Goal: Task Accomplishment & Management: Check status

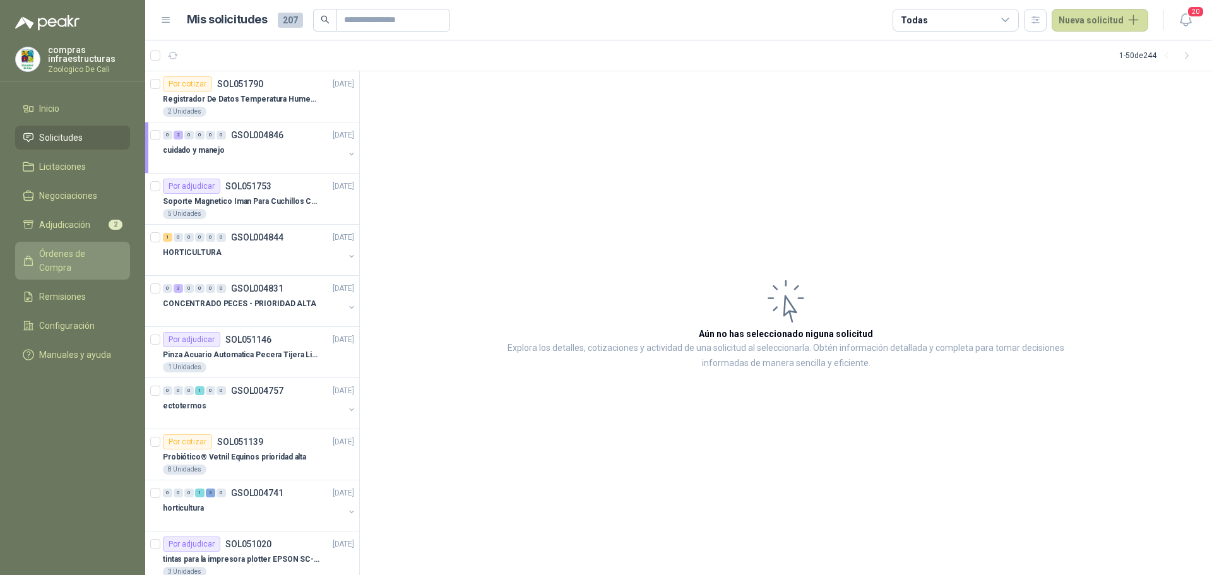
click at [75, 243] on link "Órdenes de Compra" at bounding box center [72, 261] width 115 height 38
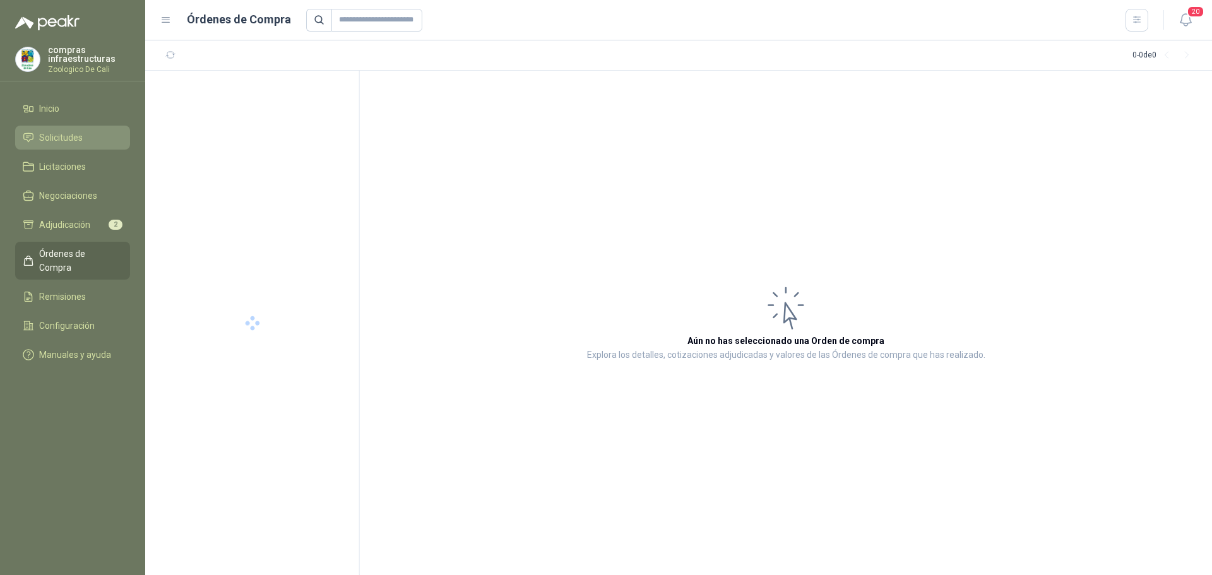
click at [85, 136] on li "Solicitudes" at bounding box center [73, 138] width 100 height 14
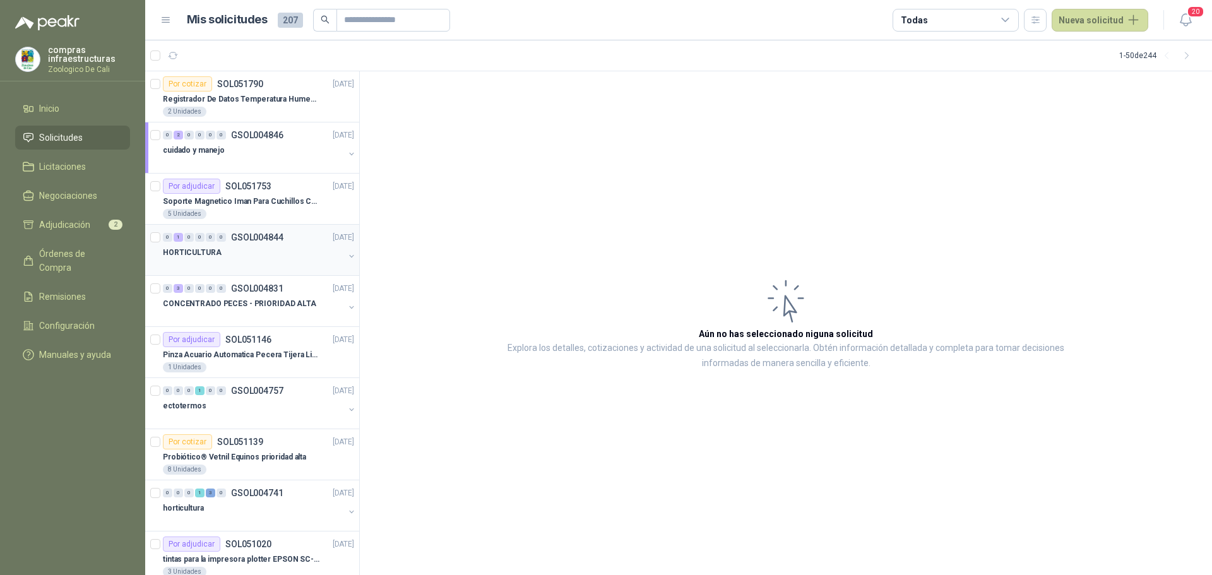
click at [271, 251] on div "HORTICULTURA" at bounding box center [253, 252] width 181 height 15
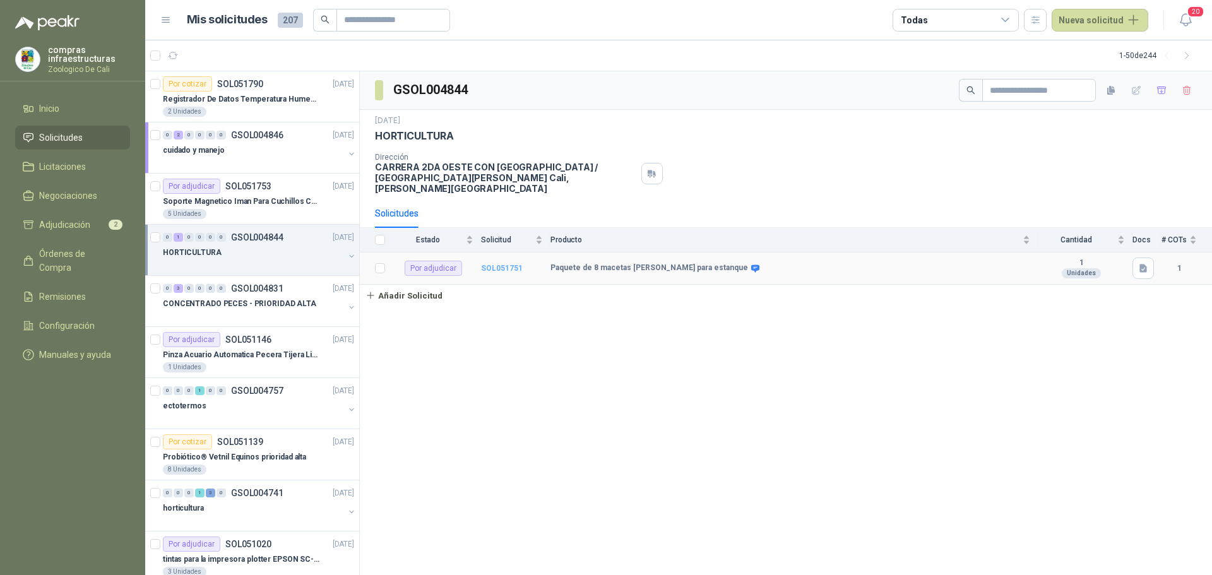
click at [504, 264] on b "SOL051751" at bounding box center [502, 268] width 42 height 9
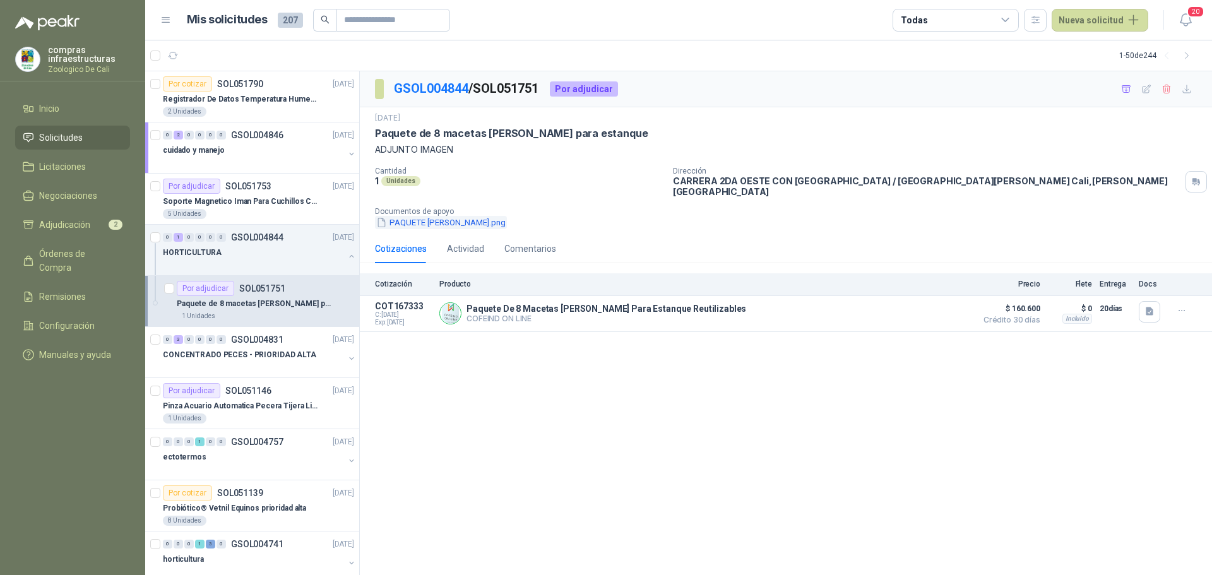
click at [428, 216] on button "PAQUETE [PERSON_NAME].png" at bounding box center [441, 222] width 132 height 13
click at [252, 102] on p "Registrador De Datos Temperatura Humedad Usb 32.000 Registro" at bounding box center [241, 99] width 157 height 12
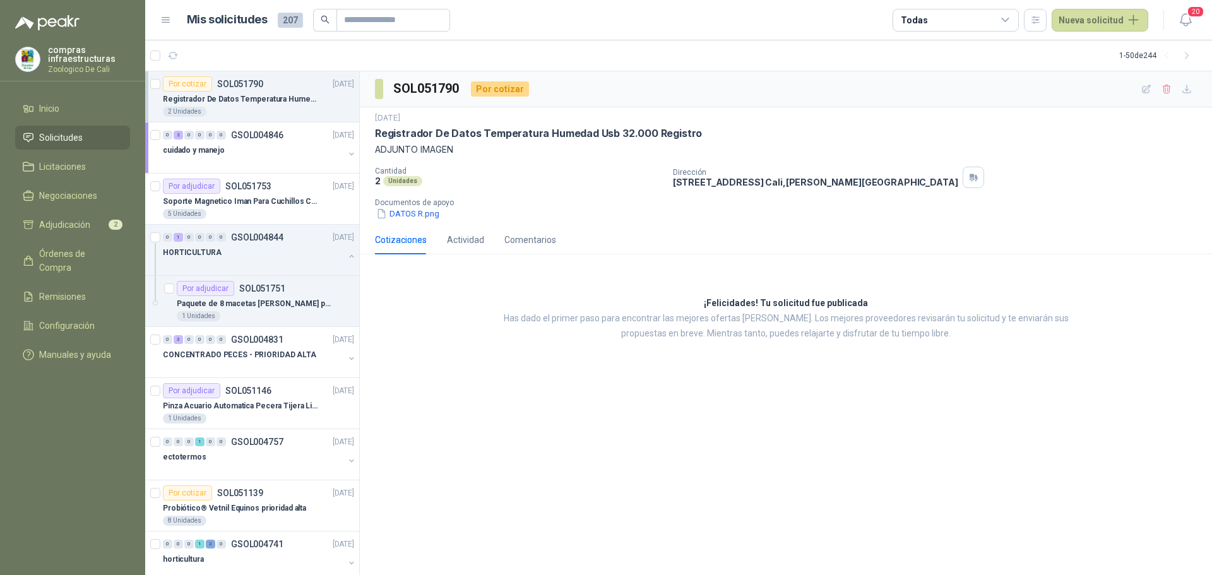
click at [222, 115] on div "2 Unidades" at bounding box center [258, 112] width 191 height 10
click at [265, 309] on p "Paquete de 8 macetas [PERSON_NAME] para estanque" at bounding box center [255, 304] width 157 height 12
